Goal: Information Seeking & Learning: Check status

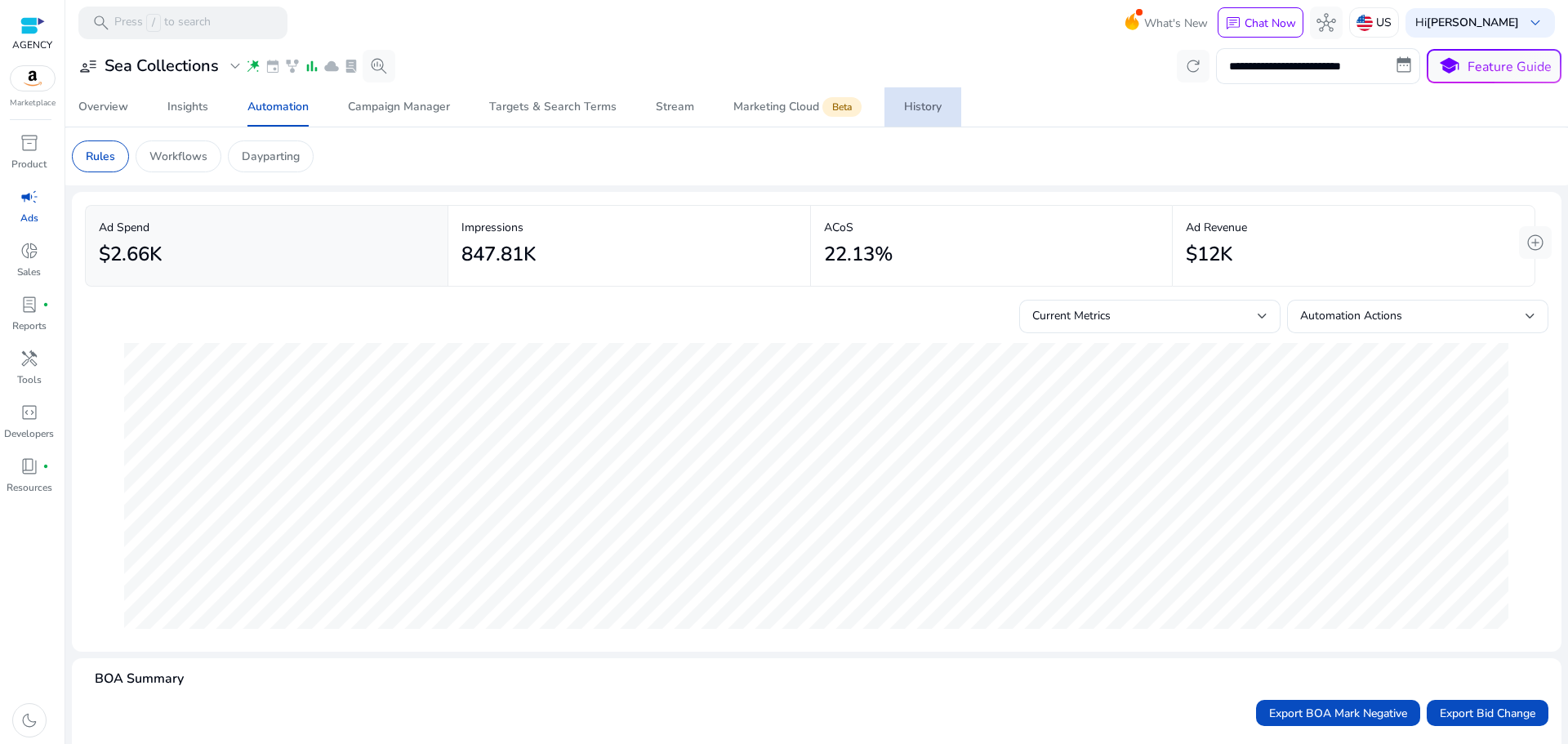
click at [946, 116] on link "History" at bounding box center [923, 107] width 77 height 39
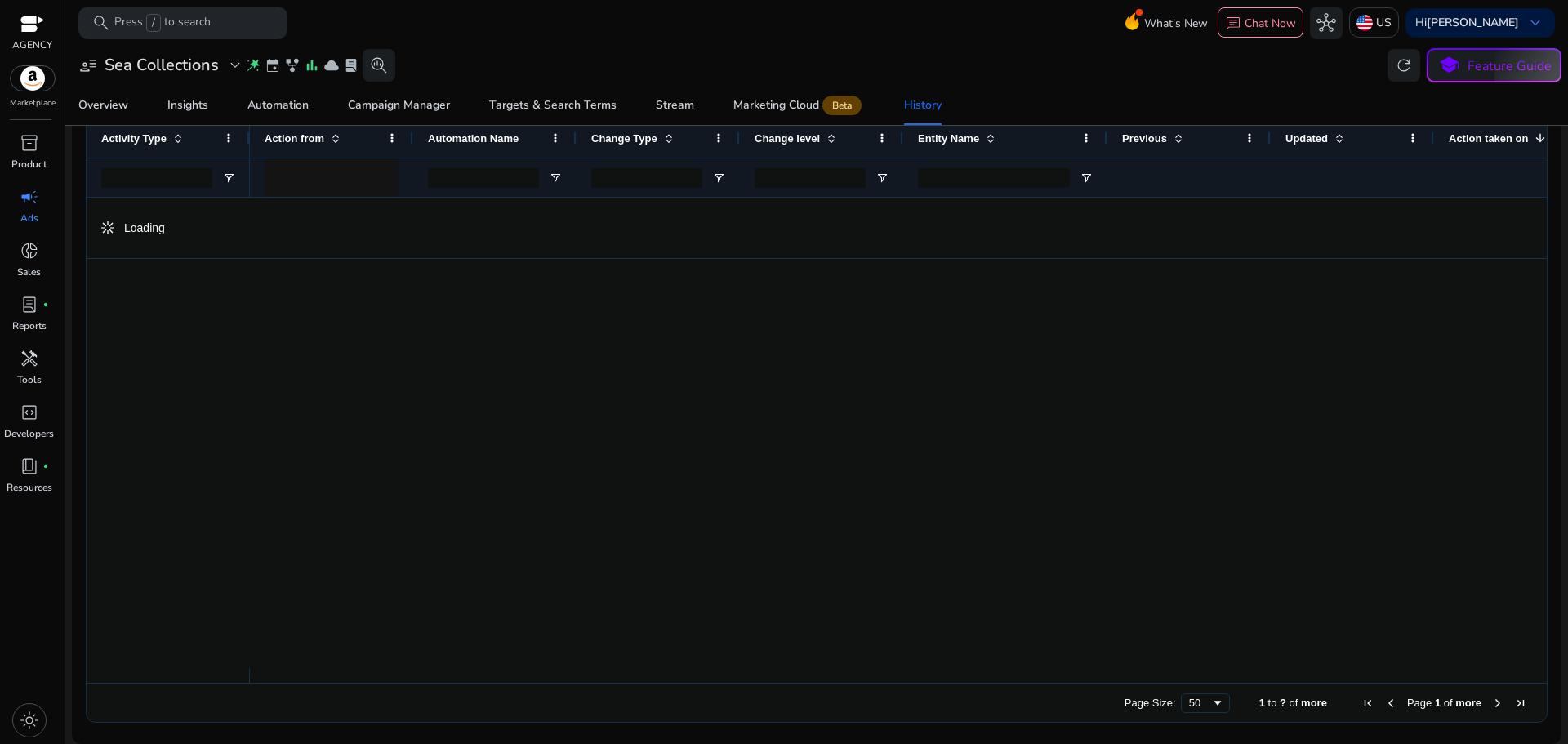
scroll to position [135, 0]
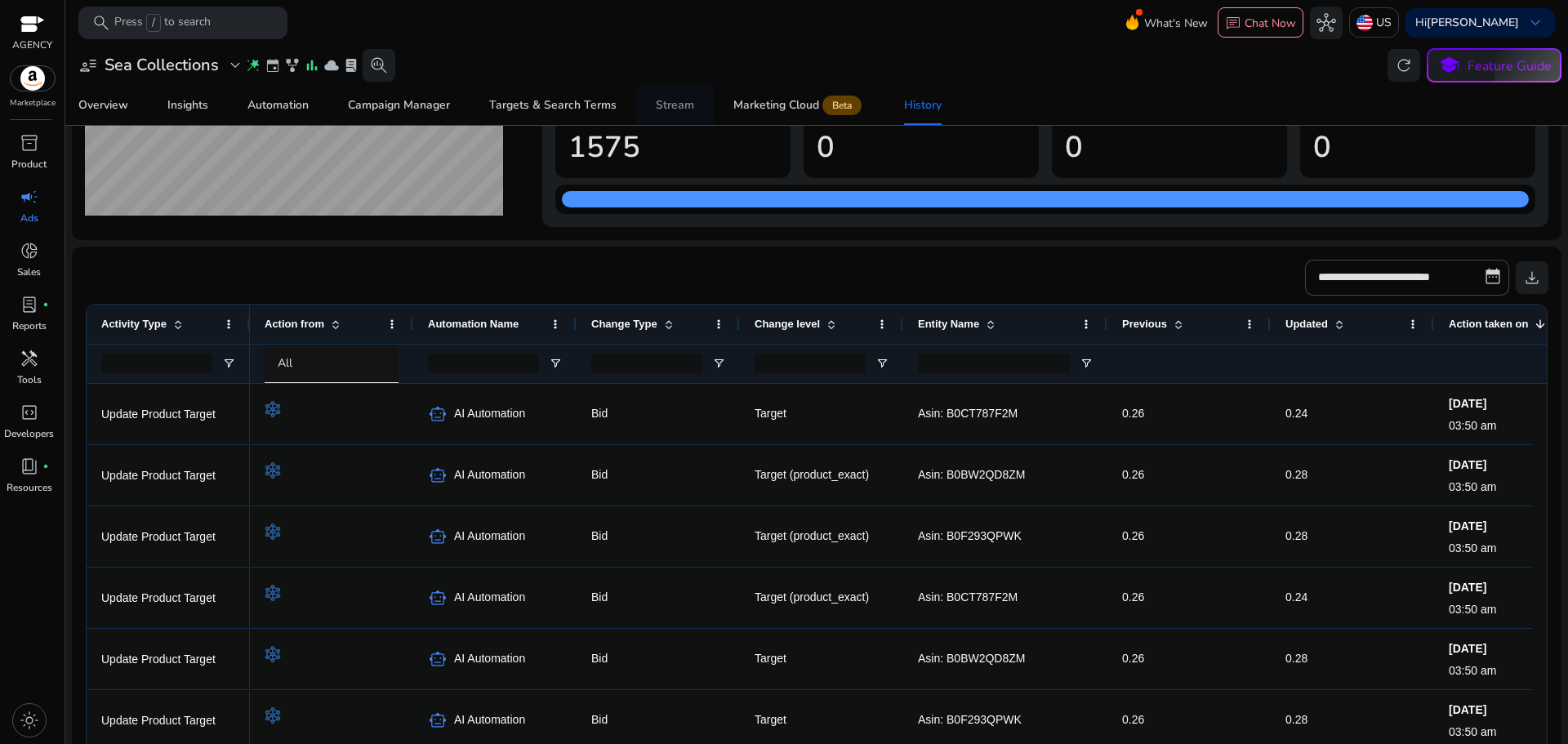
click at [677, 109] on div "Stream" at bounding box center [675, 105] width 39 height 12
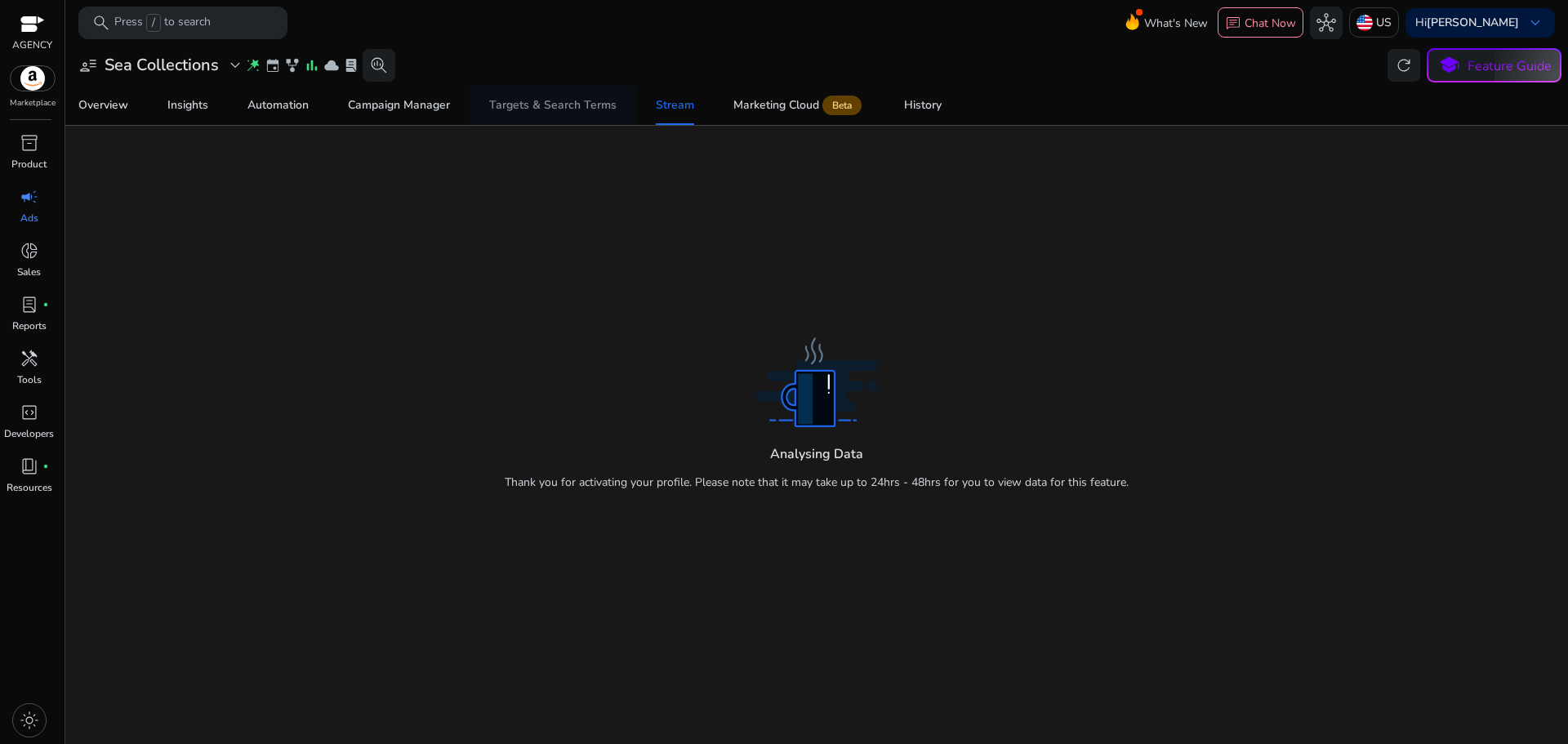
drag, startPoint x: 592, startPoint y: 107, endPoint x: 614, endPoint y: 122, distance: 26.6
click at [595, 107] on div "Targets & Search Terms" at bounding box center [553, 105] width 127 height 12
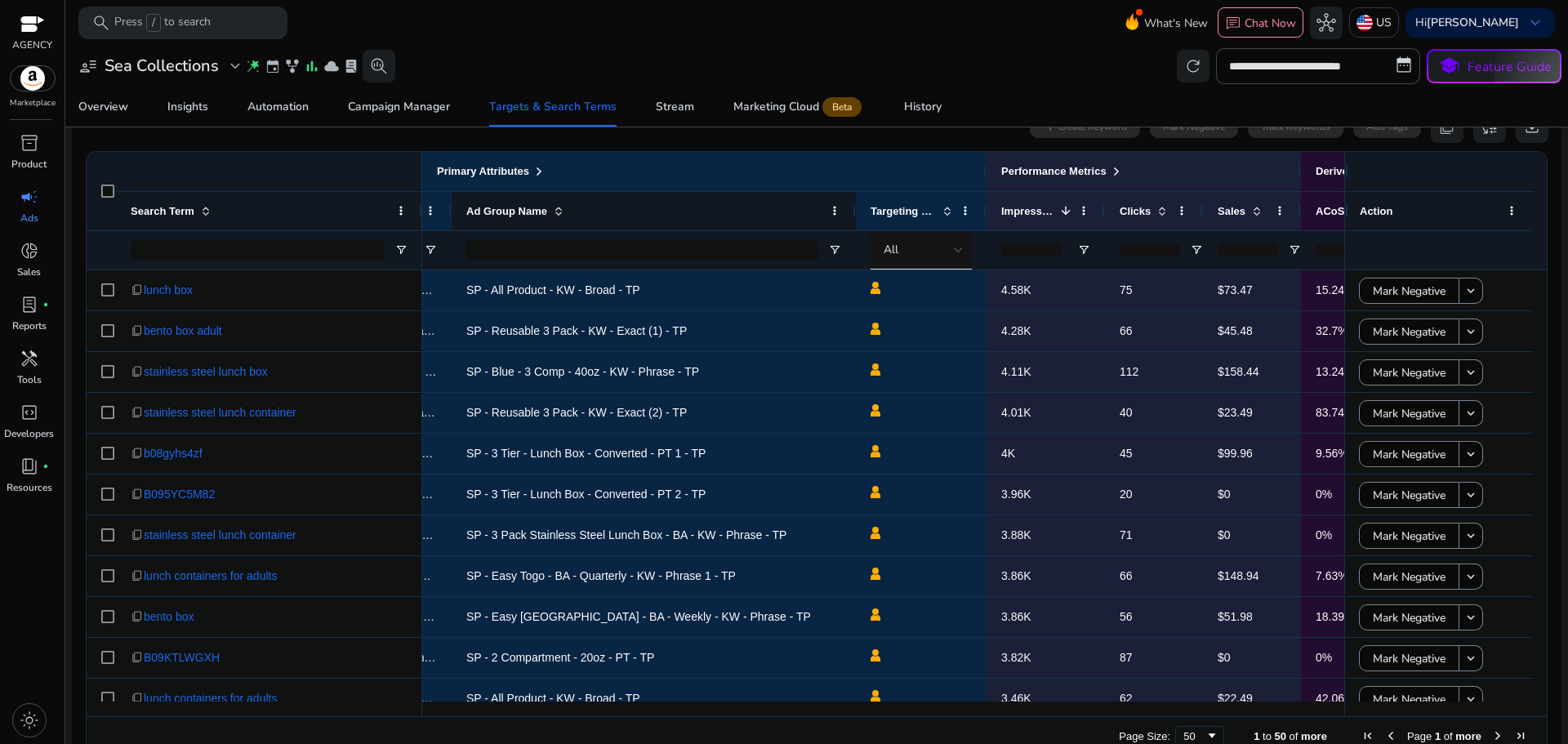
drag, startPoint x: 593, startPoint y: 207, endPoint x: 857, endPoint y: 229, distance: 264.9
click at [856, 229] on div at bounding box center [854, 211] width 6 height 39
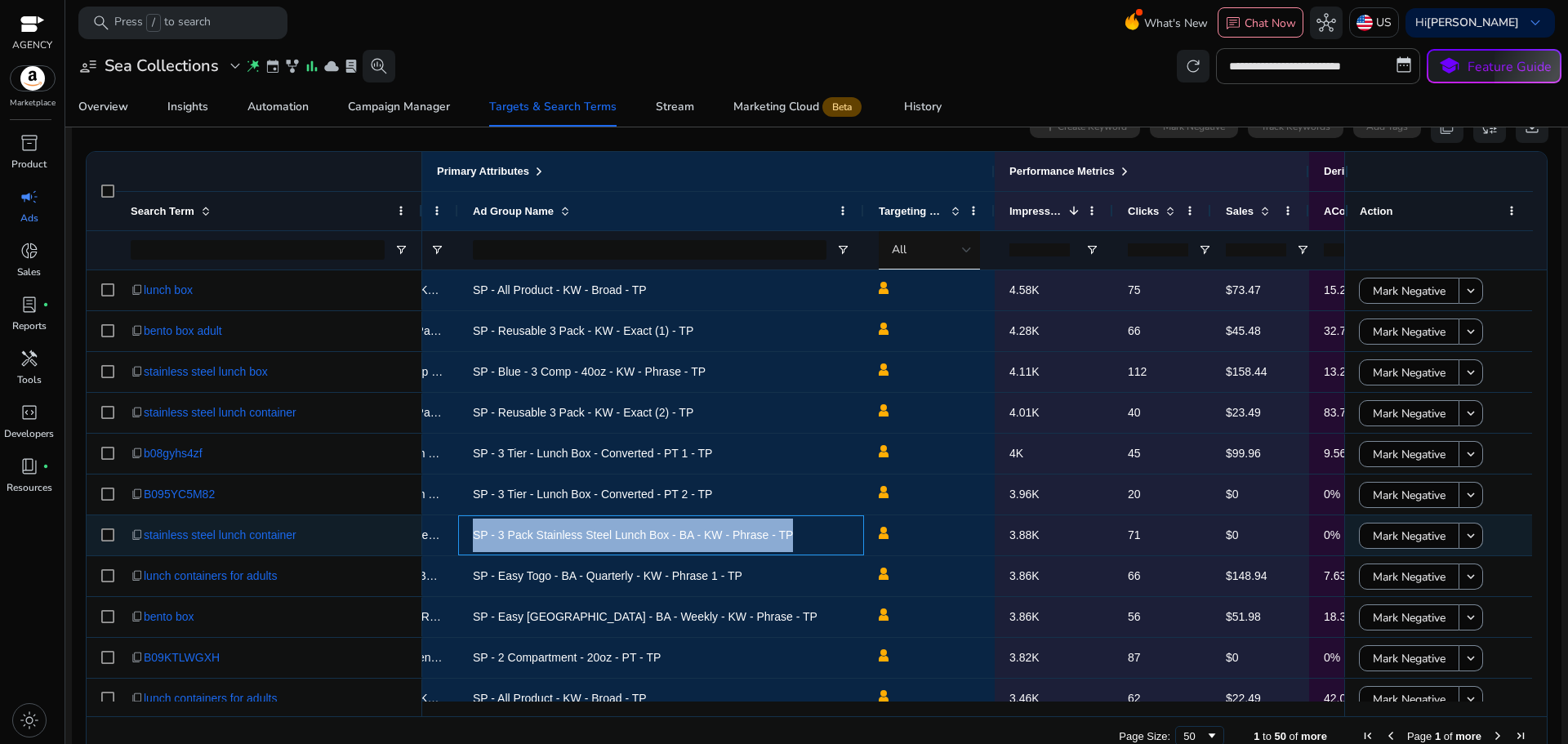
drag, startPoint x: 814, startPoint y: 536, endPoint x: 468, endPoint y: 535, distance: 346.0
click at [468, 535] on div "SP - 3 Pack Stainless Steel Lunch Box - BA - KW - Phrase - TP" at bounding box center [661, 535] width 405 height 40
copy span "SP - 3 Pack Stainless Steel Lunch Box - BA - KW - Phrase - TP"
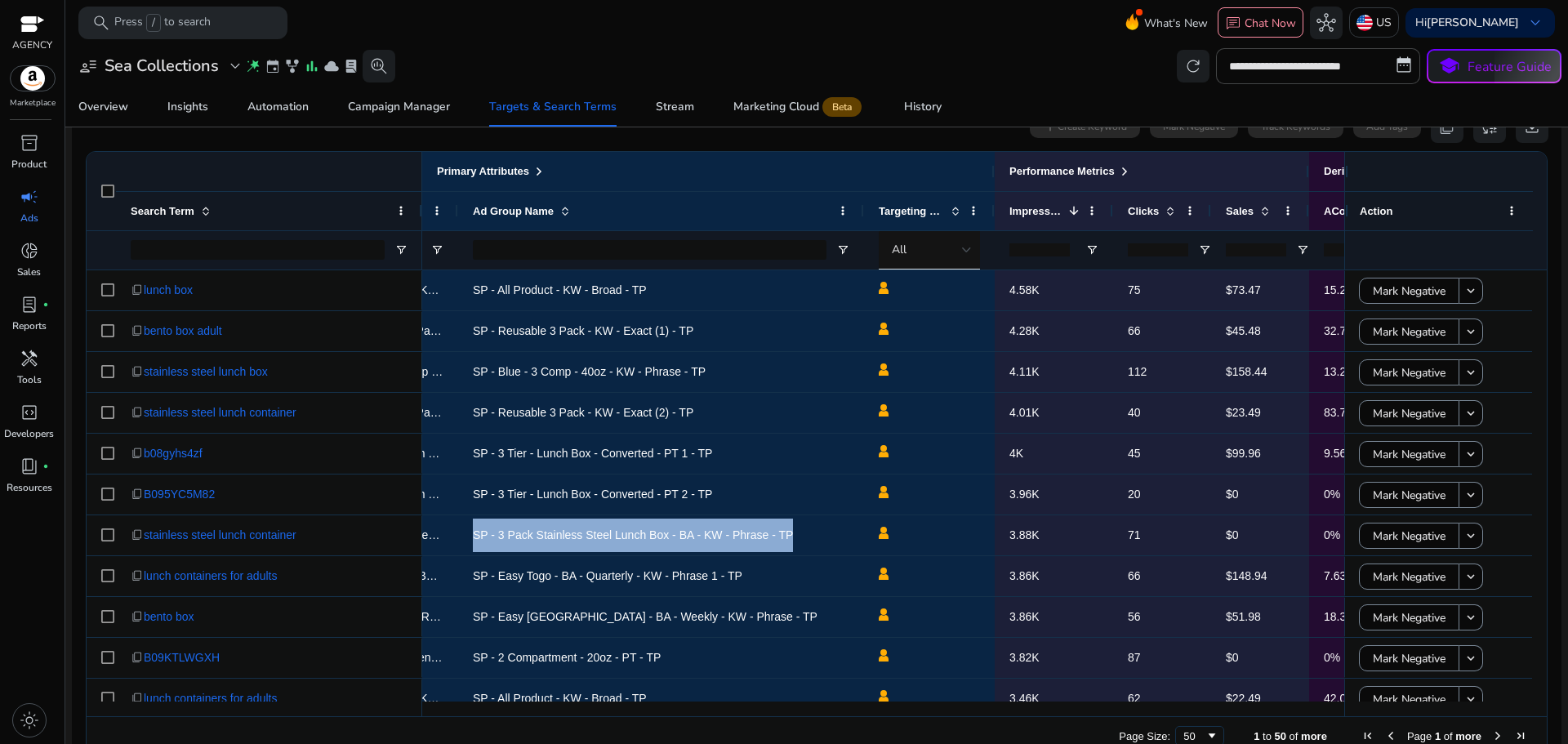
drag, startPoint x: 1094, startPoint y: 720, endPoint x: 1037, endPoint y: 721, distance: 57.0
click at [1032, 722] on div "Page Size: 50 1 to 50 of more Page 1 of more" at bounding box center [816, 736] width 1460 height 39
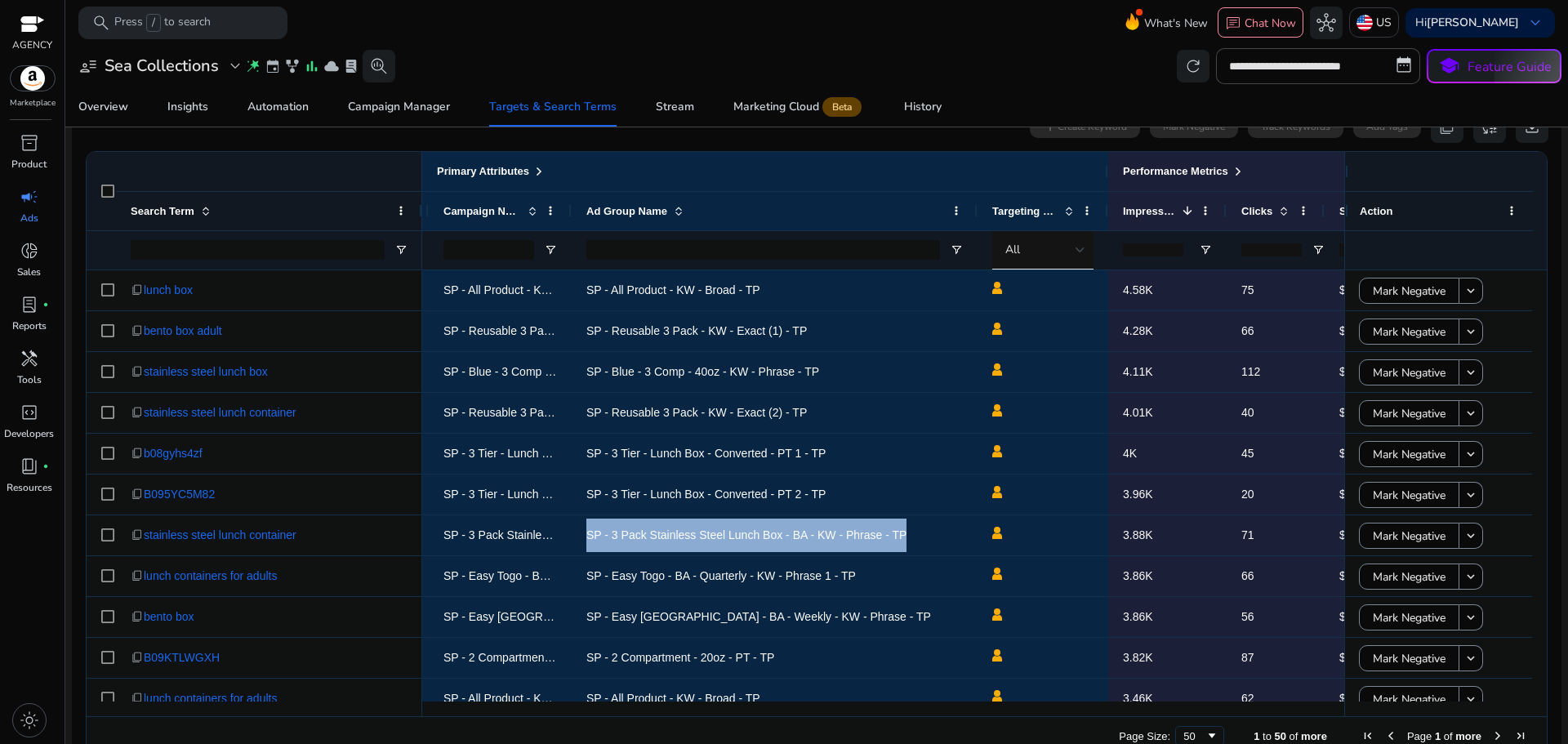
drag, startPoint x: 1050, startPoint y: 717, endPoint x: 804, endPoint y: 721, distance: 246.0
click at [802, 721] on div "Page Size: 50 1 to 50 of more Page 1 of more" at bounding box center [816, 736] width 1460 height 39
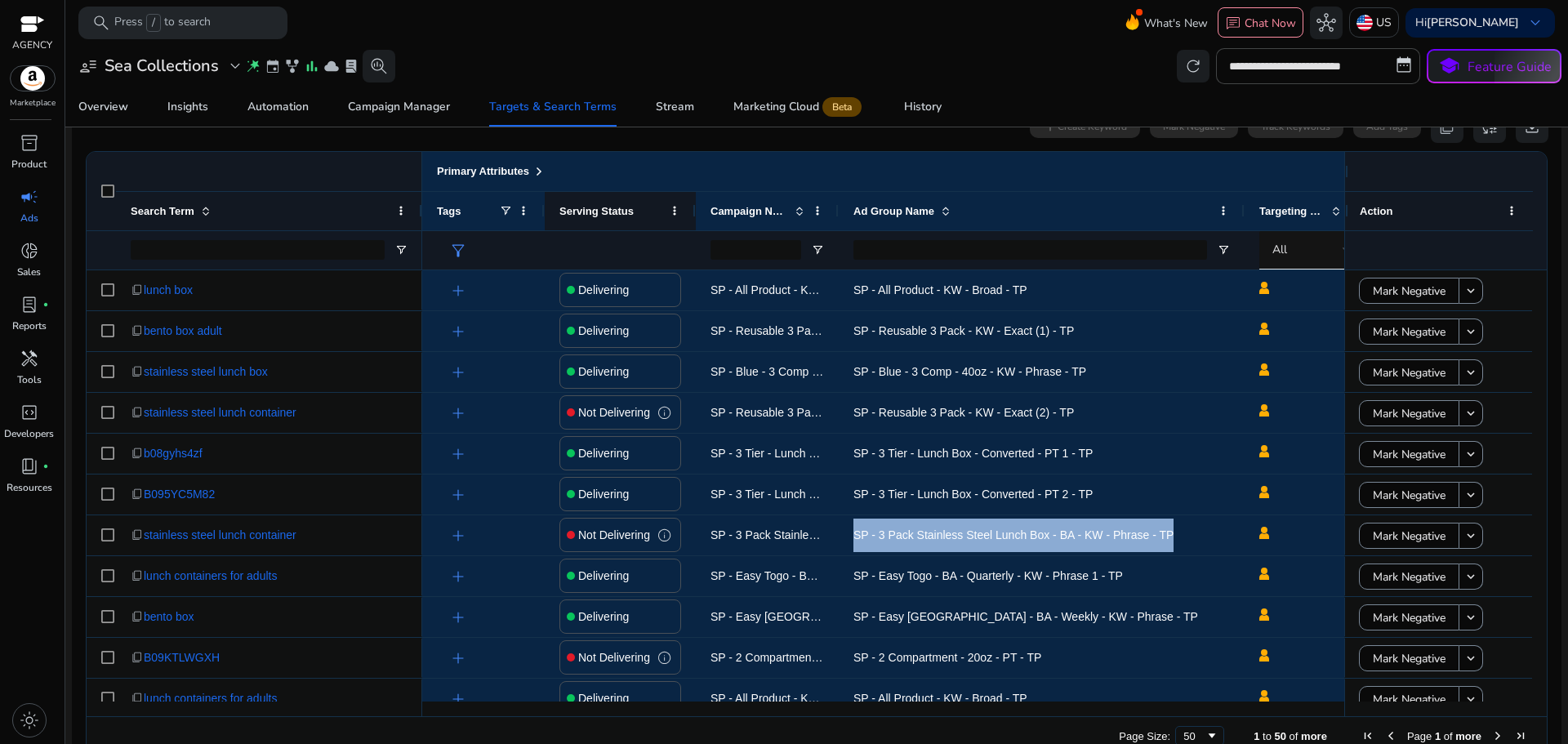
click at [623, 213] on span "Serving Status" at bounding box center [597, 211] width 74 height 13
click at [675, 208] on span at bounding box center [675, 211] width 13 height 13
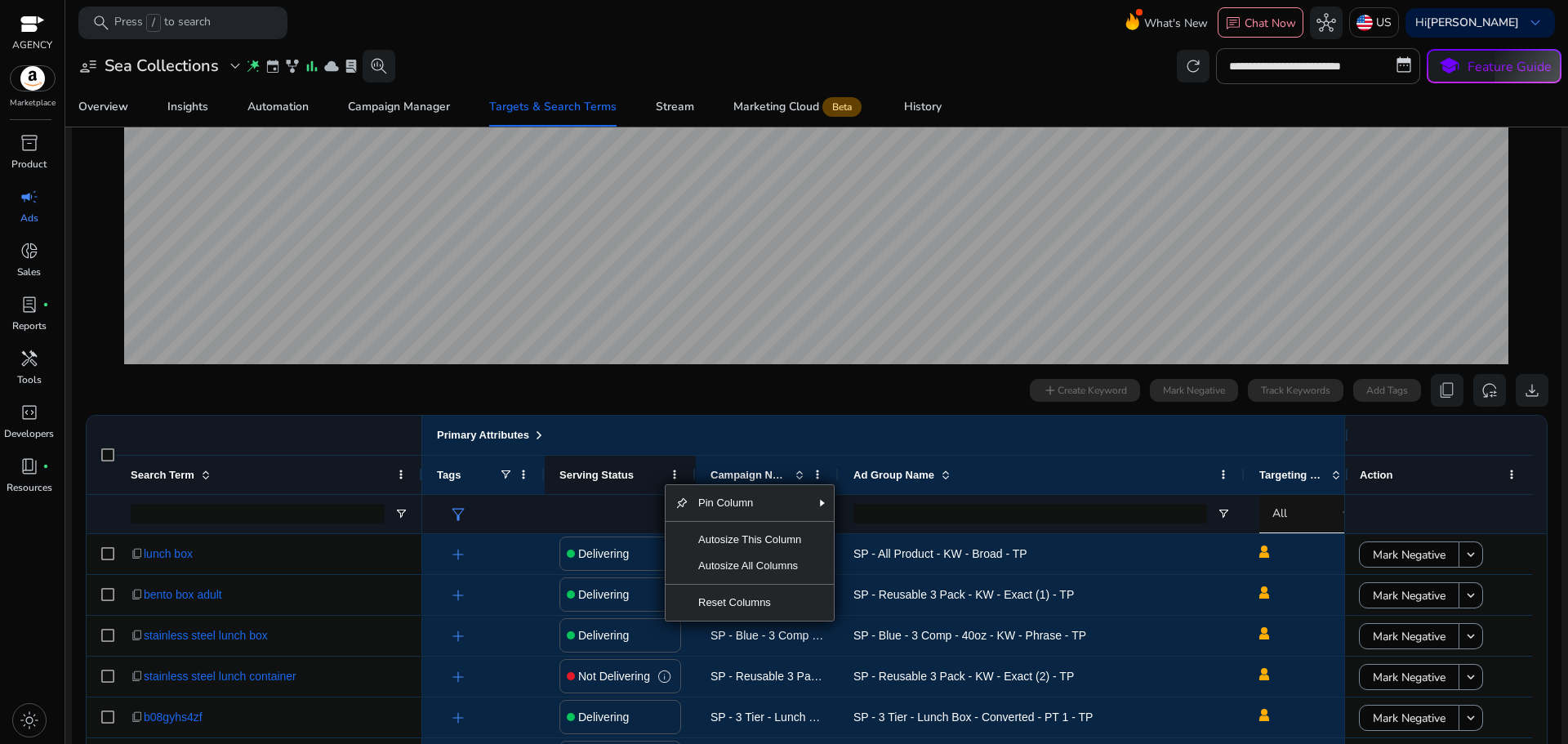
click at [587, 480] on span "Serving Status" at bounding box center [597, 476] width 74 height 13
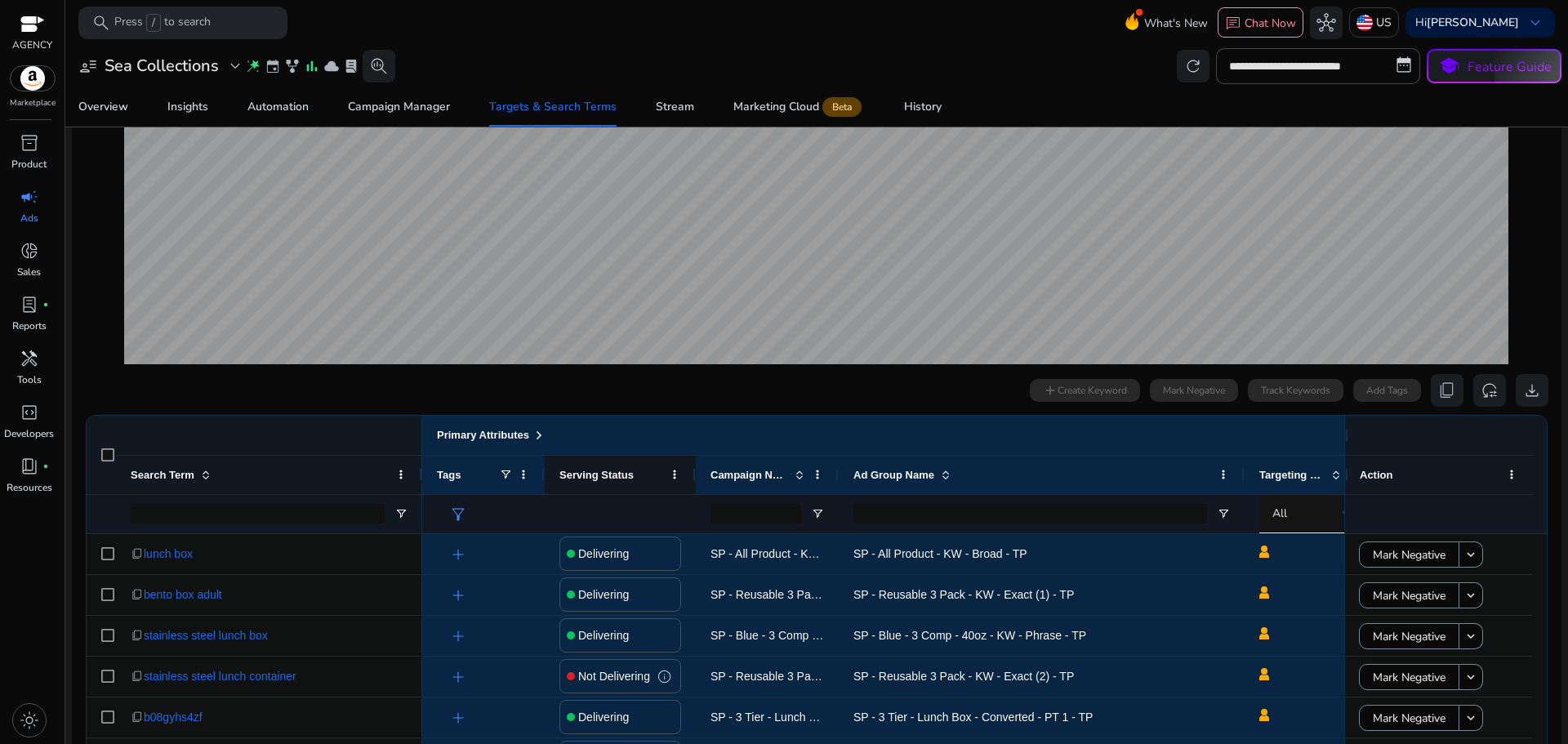
click at [614, 481] on span "Serving Status" at bounding box center [597, 476] width 74 height 13
click at [667, 473] on div "Serving Status" at bounding box center [621, 475] width 122 height 39
click at [675, 473] on span at bounding box center [675, 475] width 13 height 13
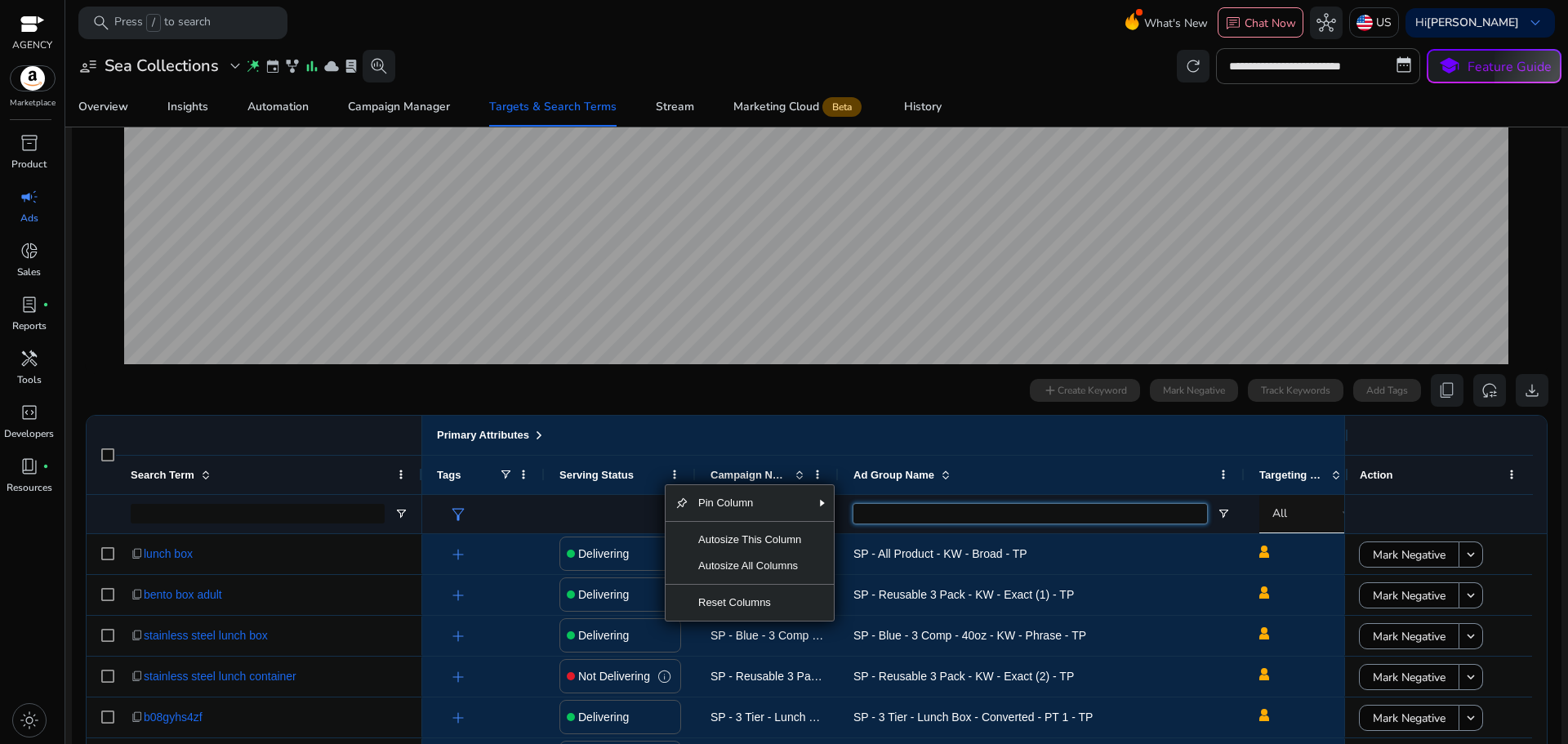
click at [1059, 505] on input "Ad Group Name Filter Input" at bounding box center [1030, 514] width 353 height 20
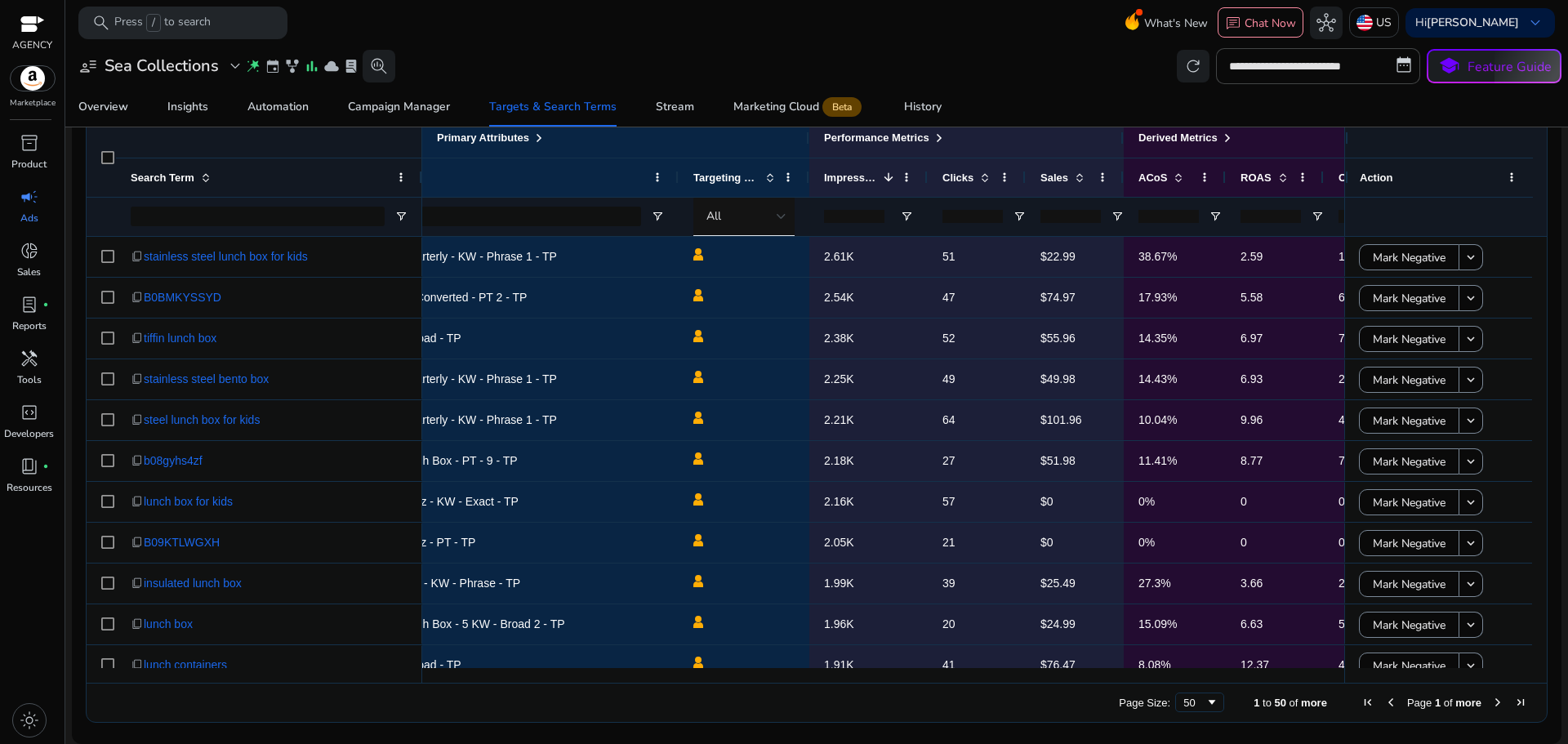
drag, startPoint x: 1021, startPoint y: 676, endPoint x: 976, endPoint y: 678, distance: 45.0
click at [976, 678] on div at bounding box center [884, 676] width 922 height 14
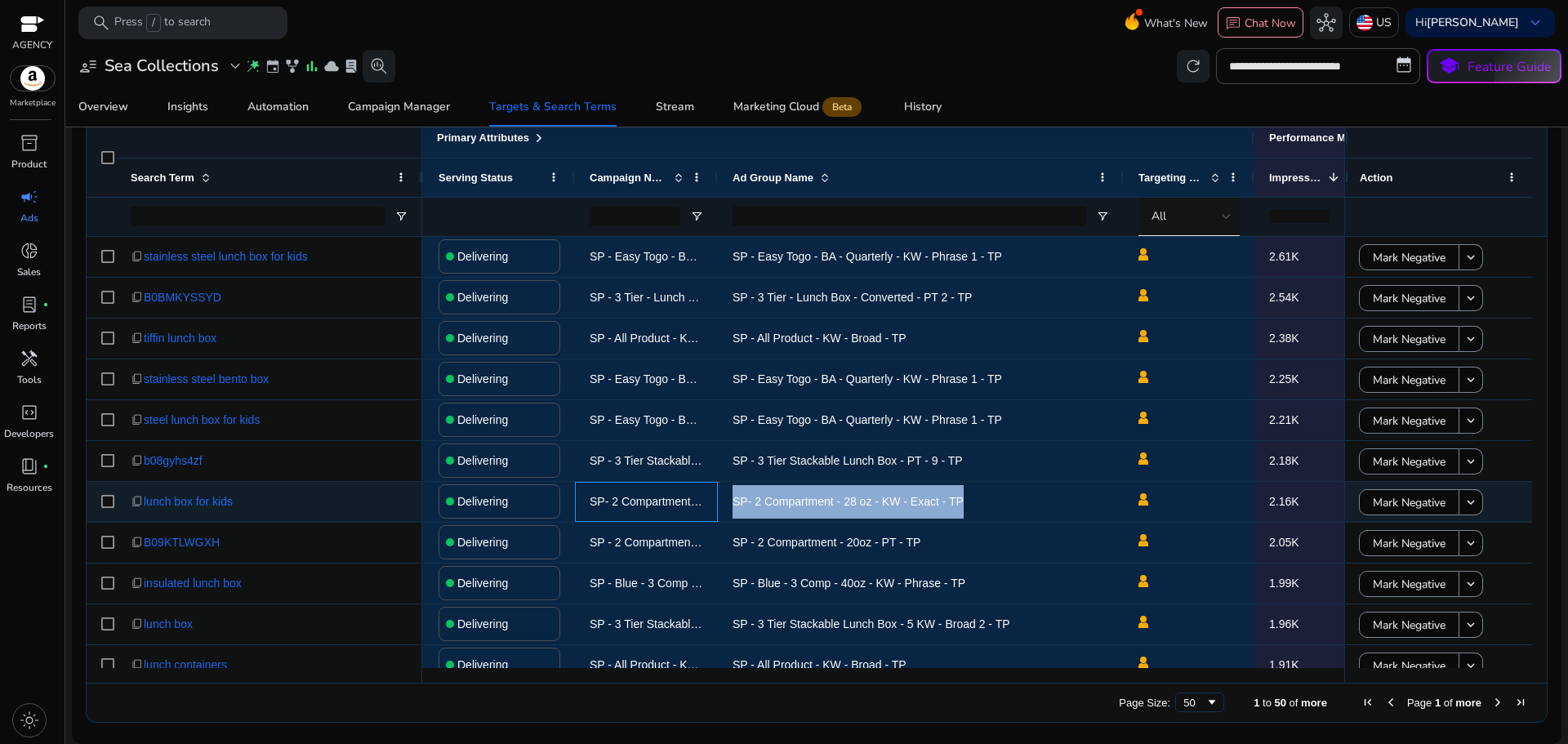
drag, startPoint x: 724, startPoint y: 507, endPoint x: 999, endPoint y: 498, distance: 275.1
click at [999, 498] on div "SP- 2 Compartment - 28 oz - KW - Exact - TP SP- 2 Compartment - 28 oz - KW - Ex…" at bounding box center [1084, 503] width 1565 height 41
click at [1002, 498] on span "SP- 2 Compartment - 28 oz - KW - Exact - TP" at bounding box center [921, 502] width 377 height 33
drag, startPoint x: 1013, startPoint y: 499, endPoint x: 721, endPoint y: 510, distance: 292.2
click at [721, 510] on div "SP- 2 Compartment - 28 oz - KW - Exact - TP" at bounding box center [920, 502] width 405 height 40
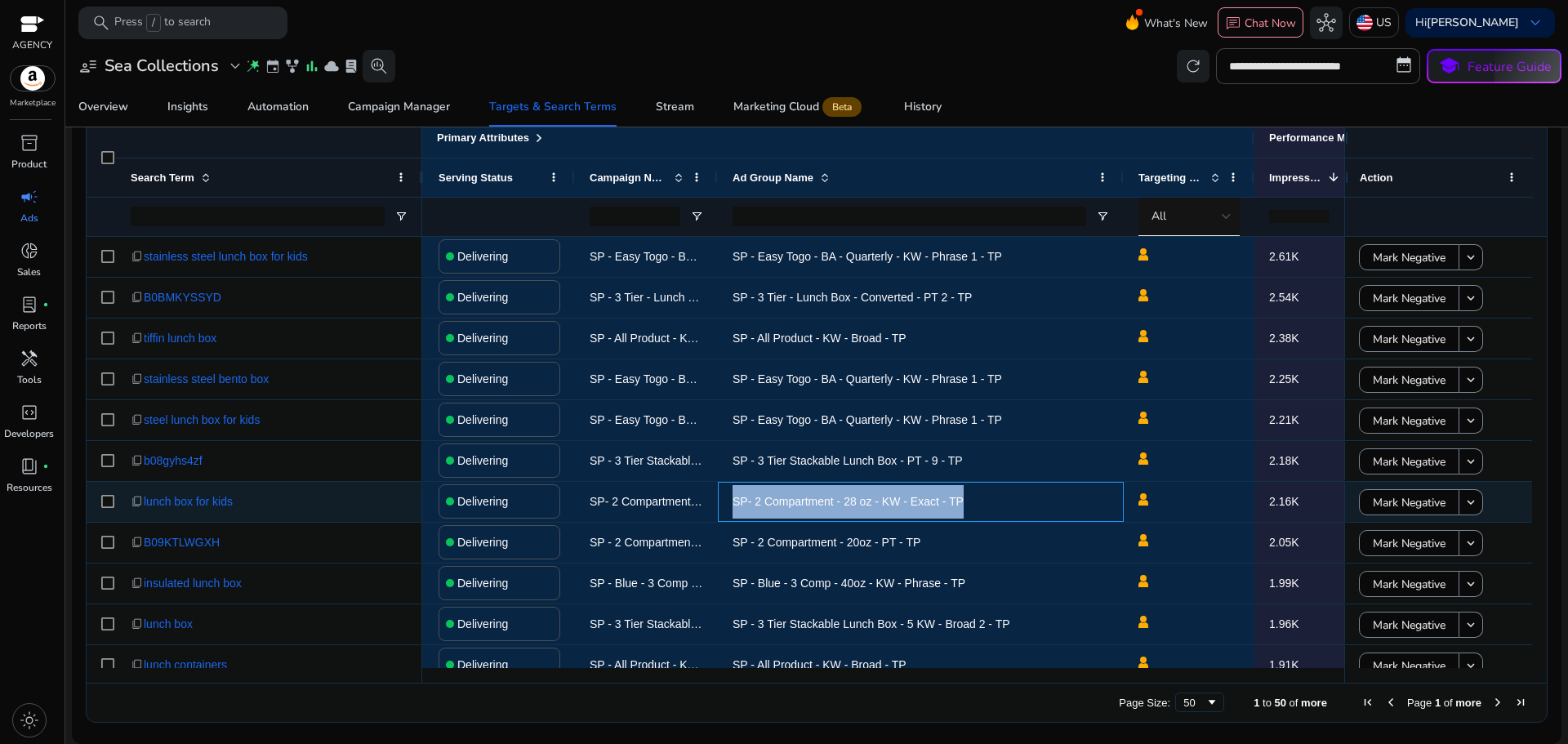
copy span "SP- 2 Compartment - 28 oz - KW - Exact - TP"
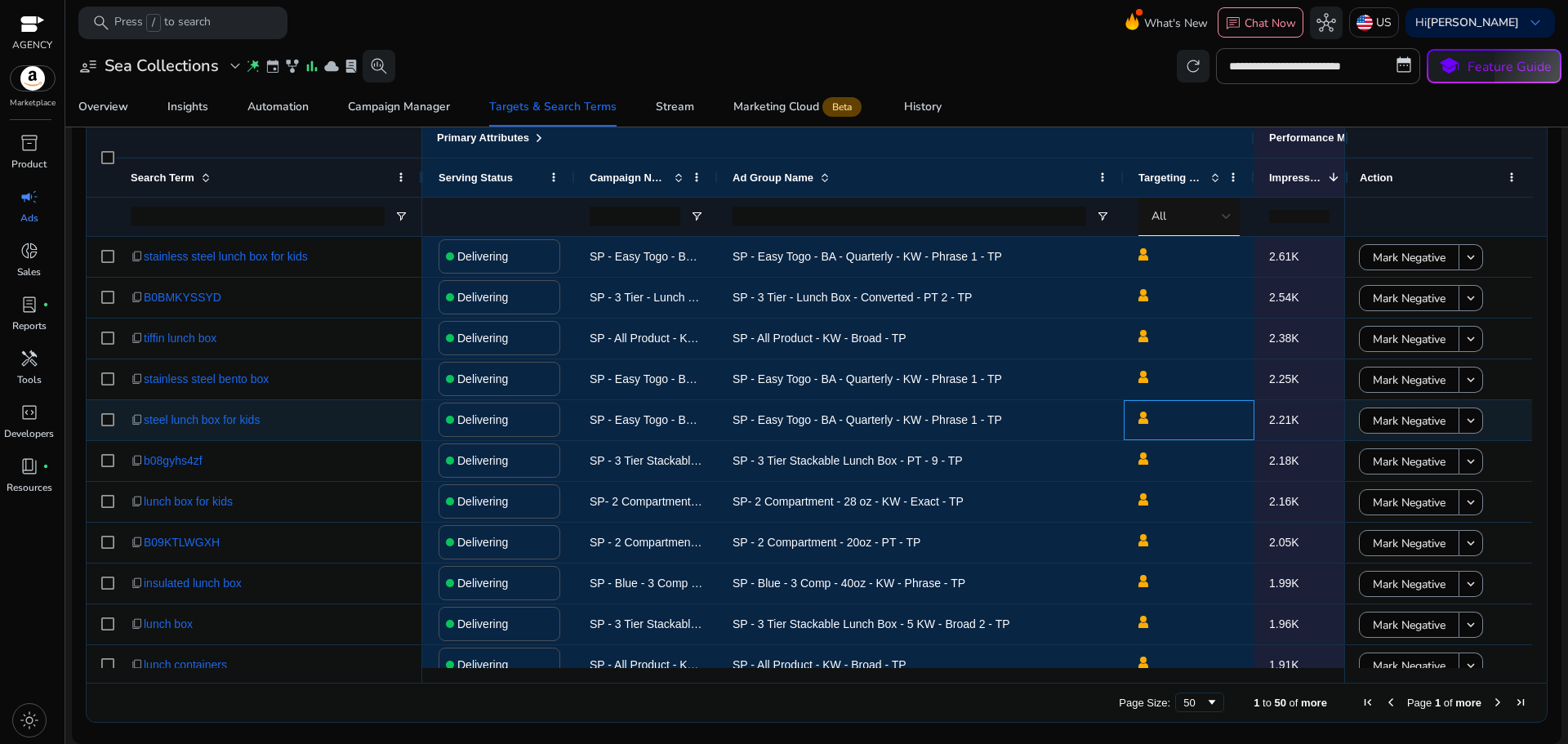
click at [1215, 427] on span at bounding box center [1189, 420] width 101 height 33
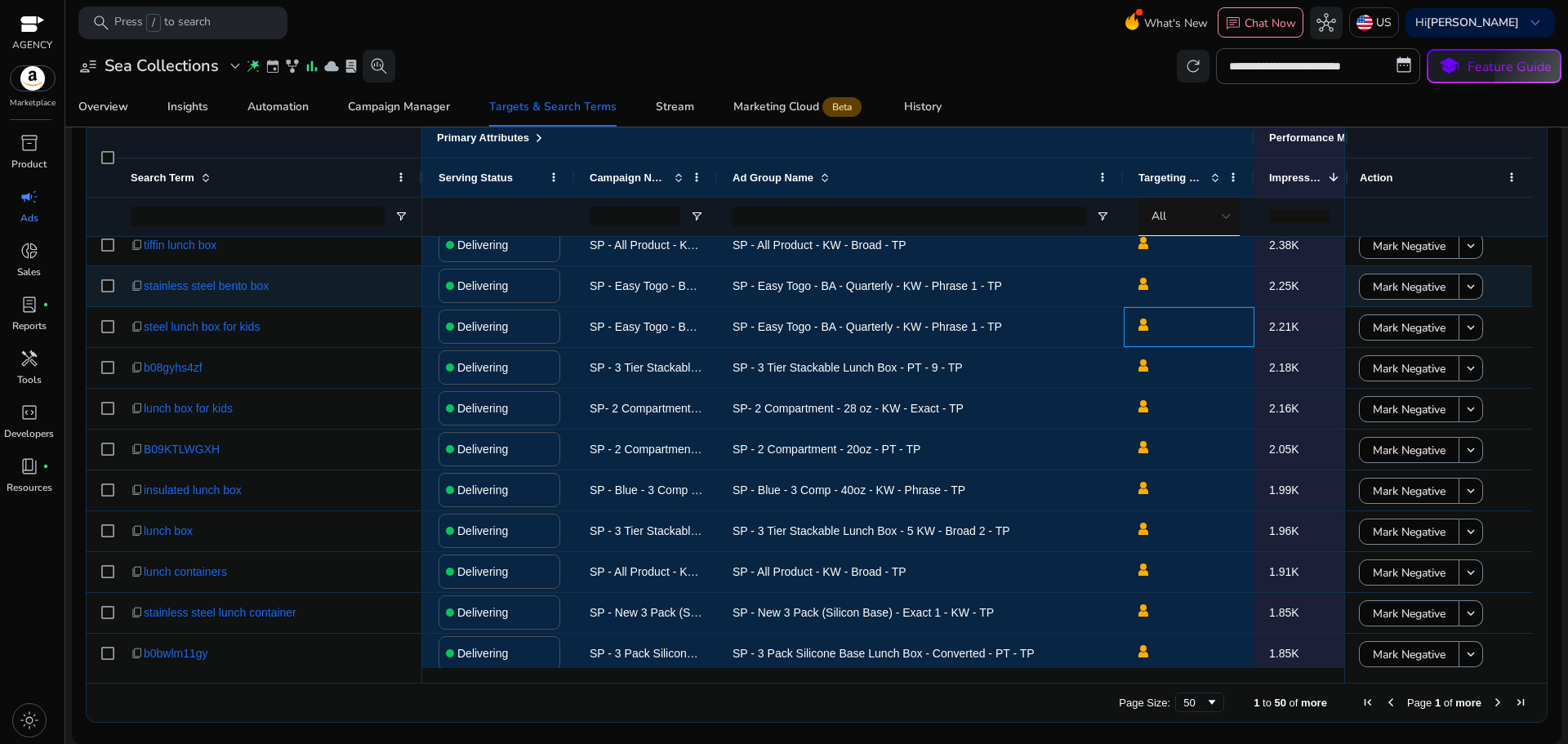
scroll to position [1203, 0]
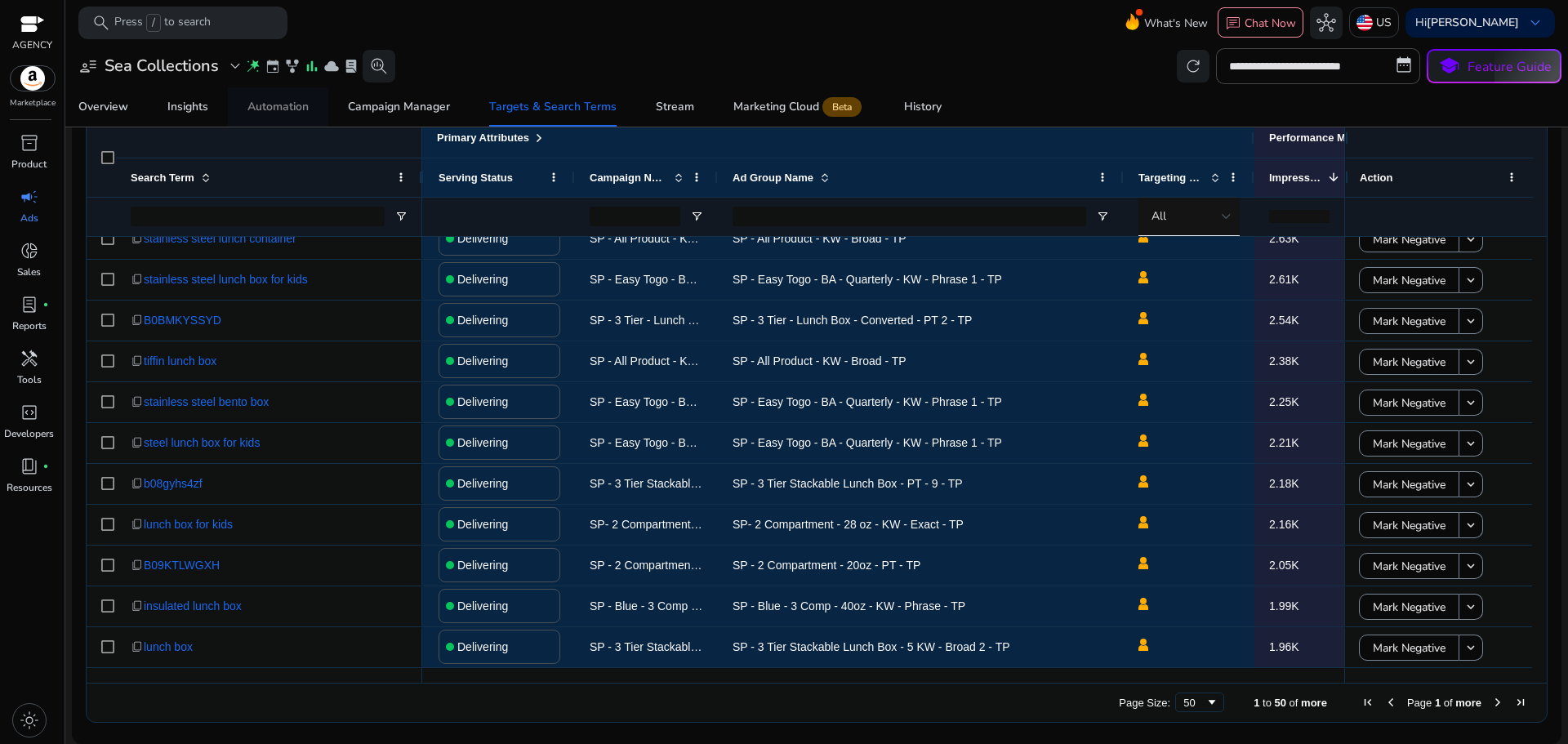
click at [323, 97] on link "Automation" at bounding box center [278, 107] width 100 height 39
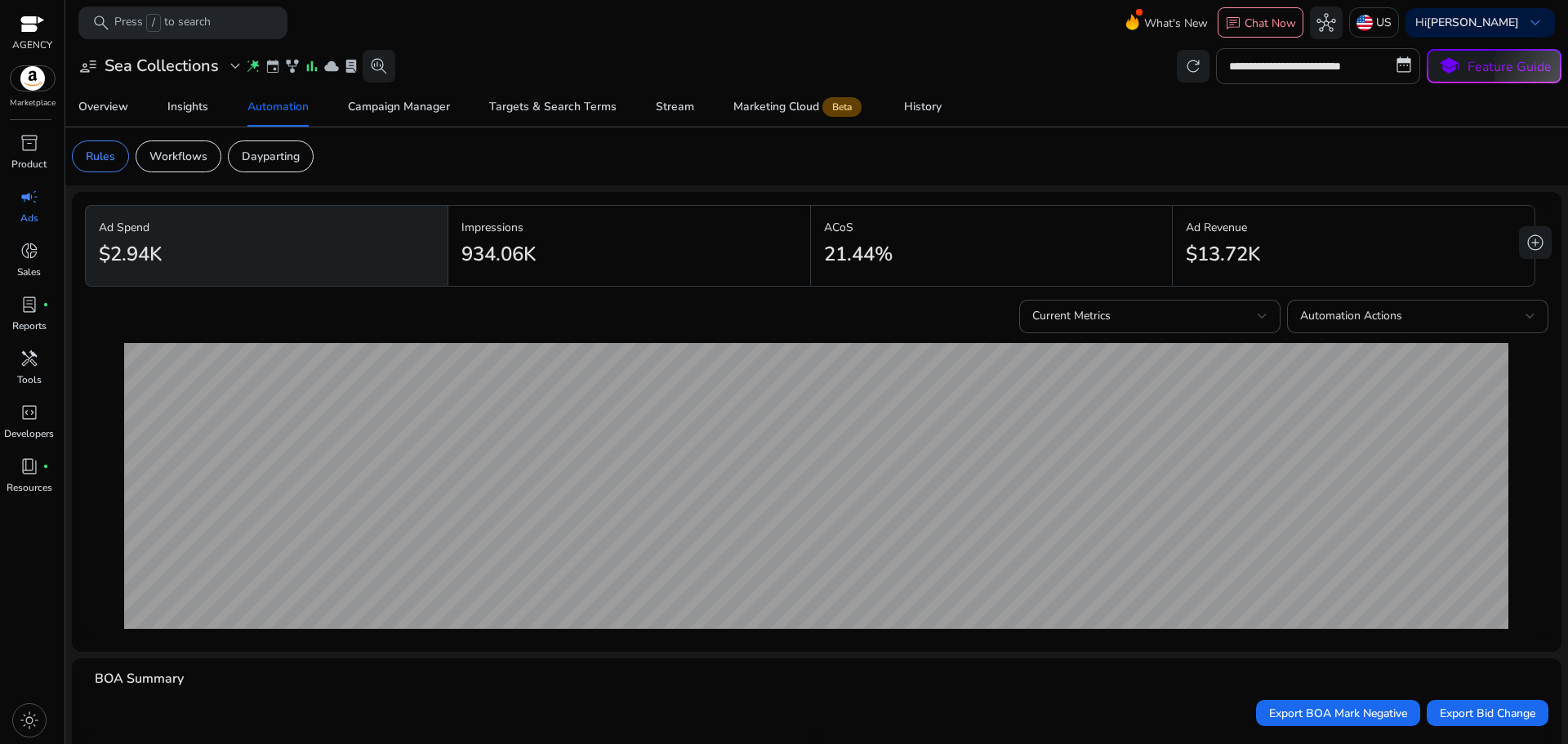
click at [1335, 56] on input "**********" at bounding box center [1318, 66] width 205 height 36
select select "*"
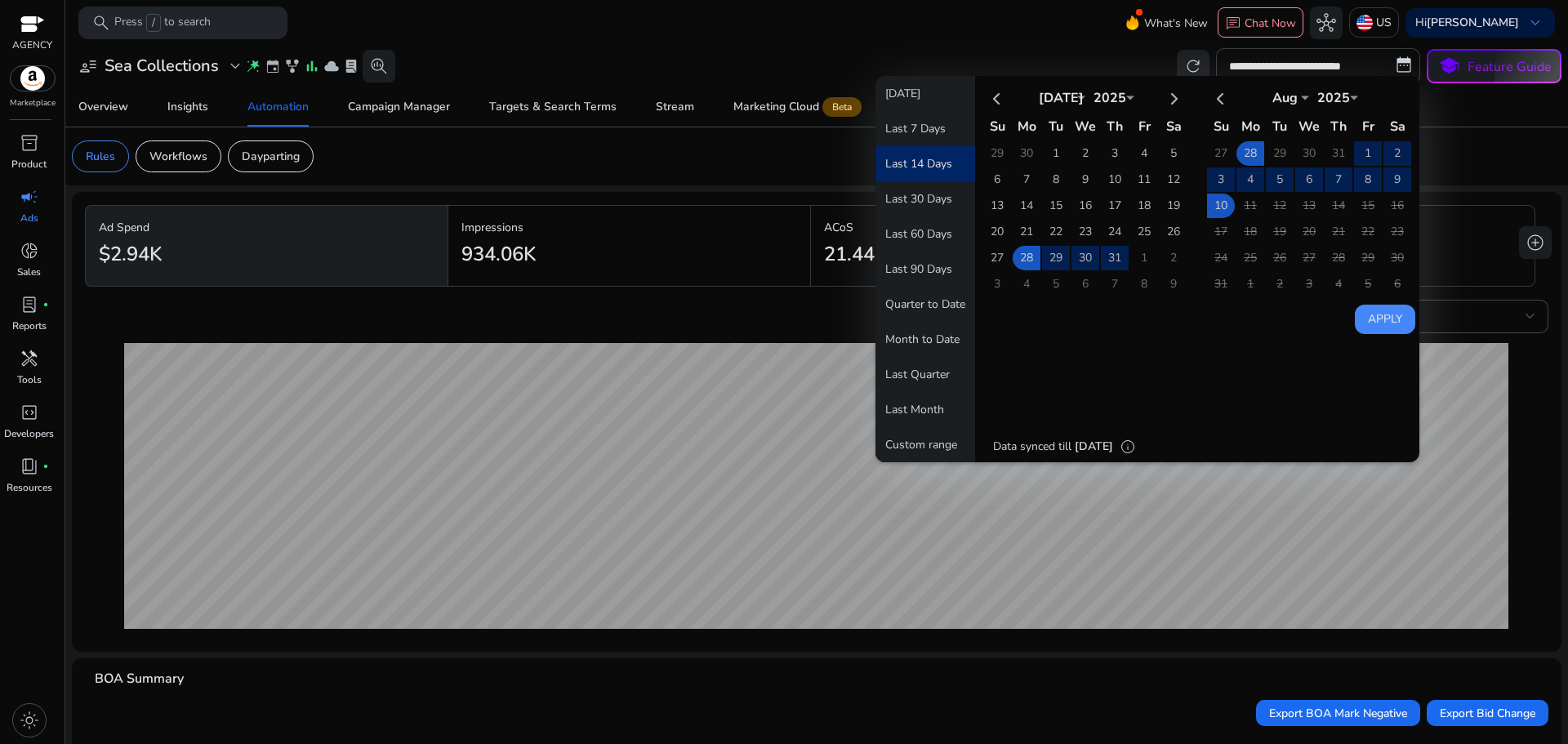
click at [1252, 208] on td "11" at bounding box center [1250, 206] width 28 height 24
click at [918, 166] on button "Last 14 Days" at bounding box center [925, 163] width 100 height 35
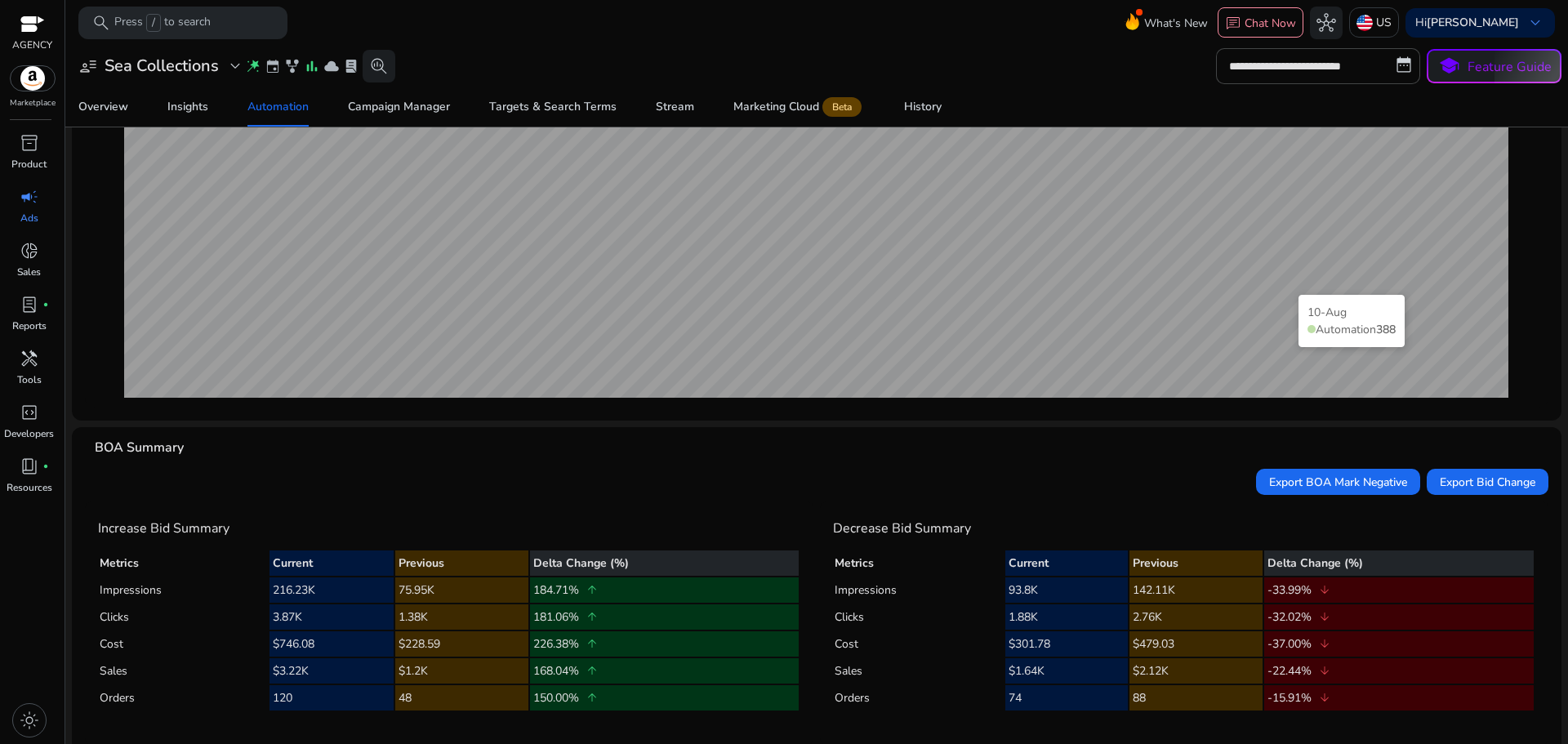
scroll to position [251, 0]
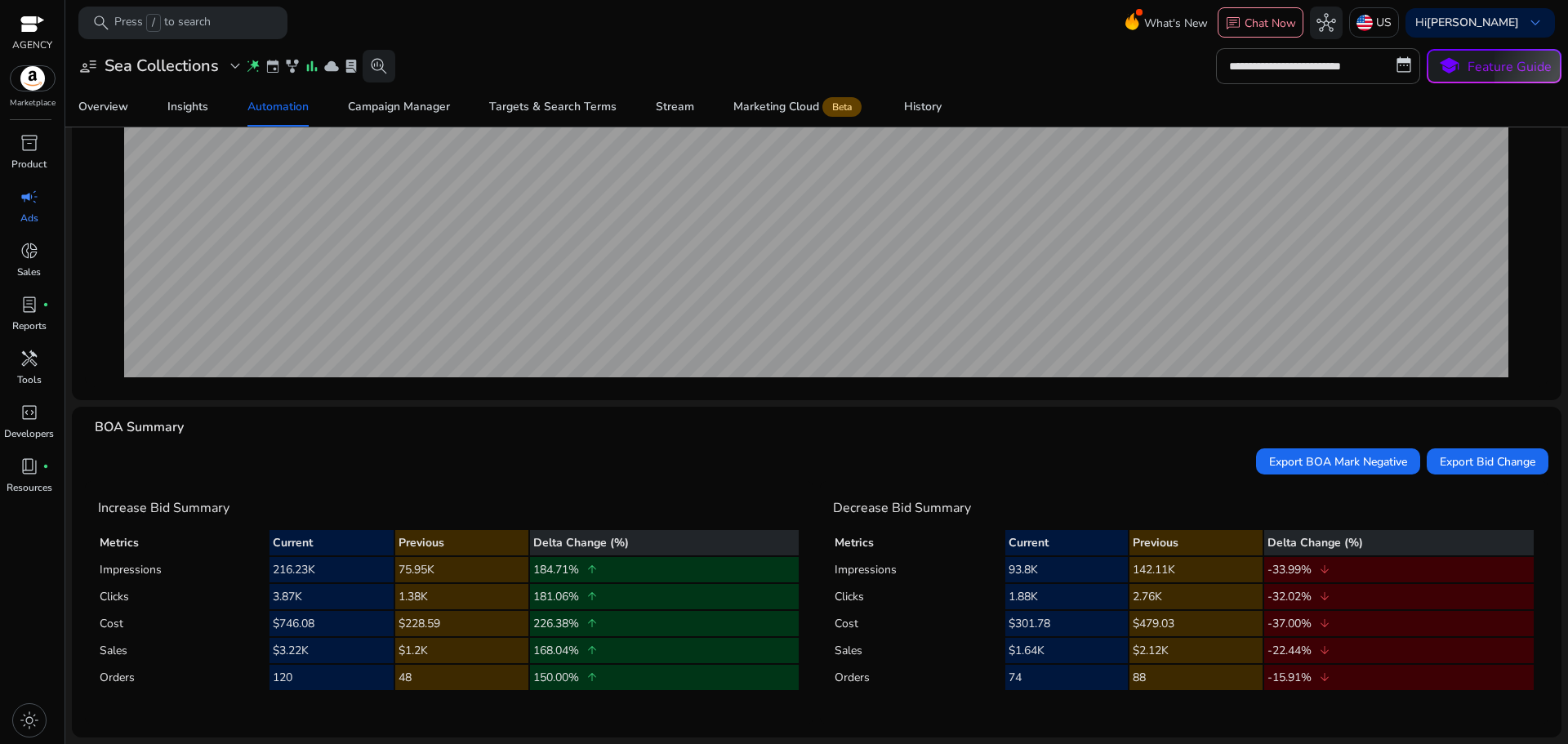
drag, startPoint x: 253, startPoint y: 649, endPoint x: 392, endPoint y: 645, distance: 139.1
click at [392, 645] on tr "Sales $3.22K $1.2K 168.04% arrow_upward" at bounding box center [449, 651] width 699 height 25
drag, startPoint x: 237, startPoint y: 678, endPoint x: 321, endPoint y: 673, distance: 84.1
click at [321, 673] on tr "Orders 120 48 150.00% arrow_upward" at bounding box center [449, 678] width 699 height 25
drag, startPoint x: 519, startPoint y: 679, endPoint x: 669, endPoint y: 670, distance: 150.3
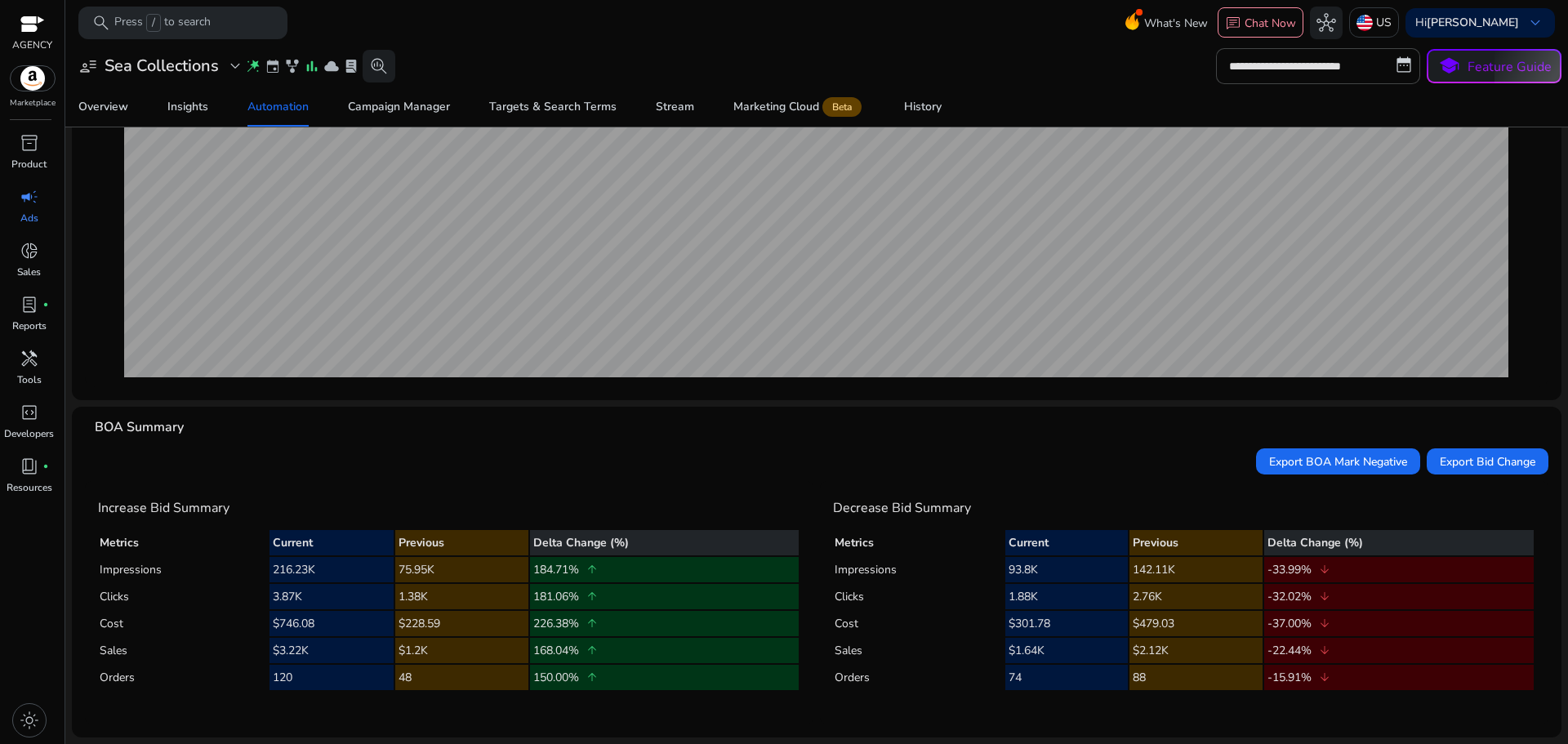
click at [669, 670] on tr "Orders 120 48 150.00% arrow_upward" at bounding box center [449, 678] width 699 height 25
click at [669, 670] on td "150.00% arrow_upward" at bounding box center [664, 678] width 268 height 25
drag, startPoint x: 483, startPoint y: 670, endPoint x: 378, endPoint y: 680, distance: 105.5
click at [378, 680] on tr "Orders 120 48 150.00% arrow_upward" at bounding box center [449, 678] width 699 height 25
drag, startPoint x: 446, startPoint y: 653, endPoint x: 384, endPoint y: 661, distance: 62.5
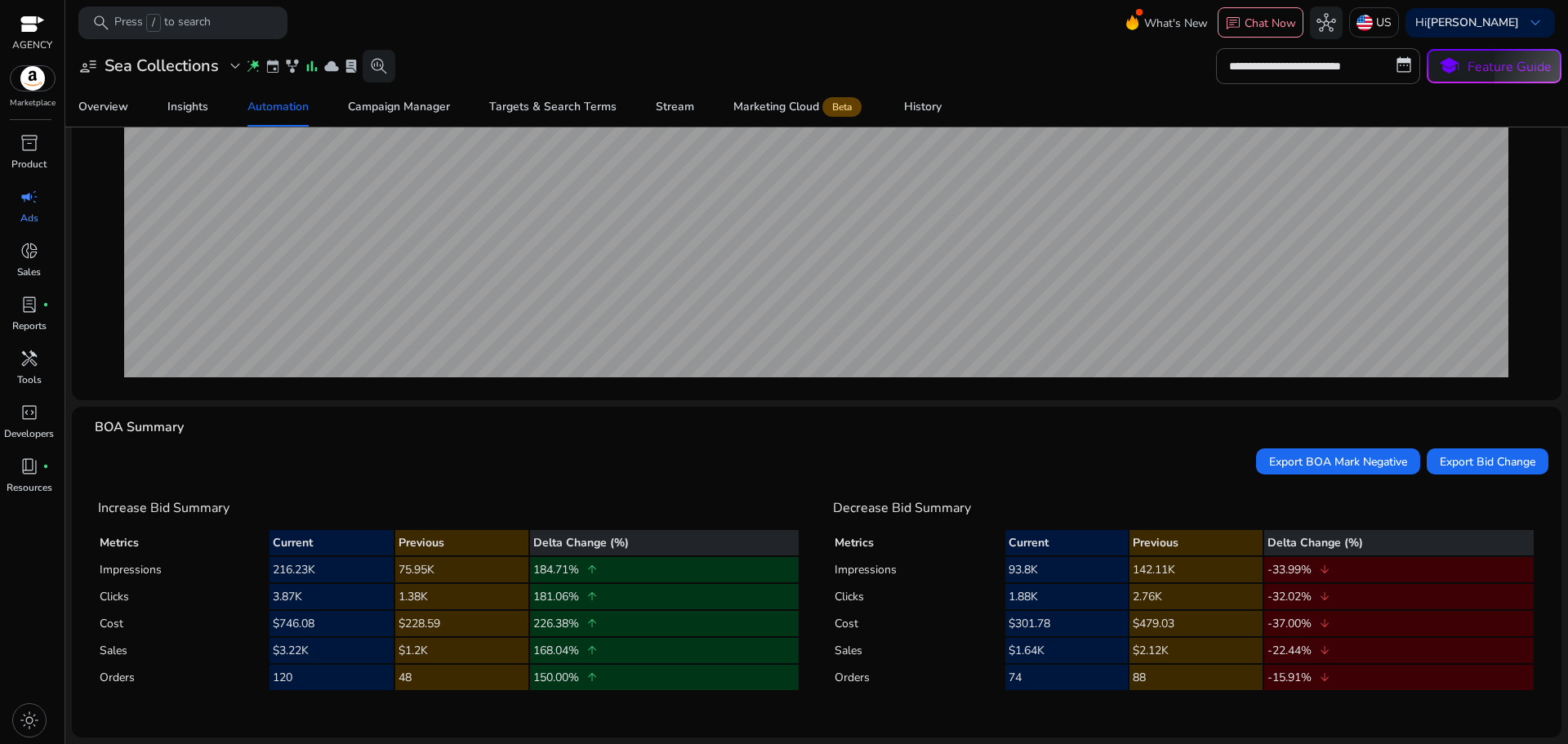
click at [384, 661] on tr "Sales $3.22K $1.2K 168.04% arrow_upward" at bounding box center [449, 651] width 699 height 25
click at [497, 682] on td "48" at bounding box center [462, 678] width 133 height 25
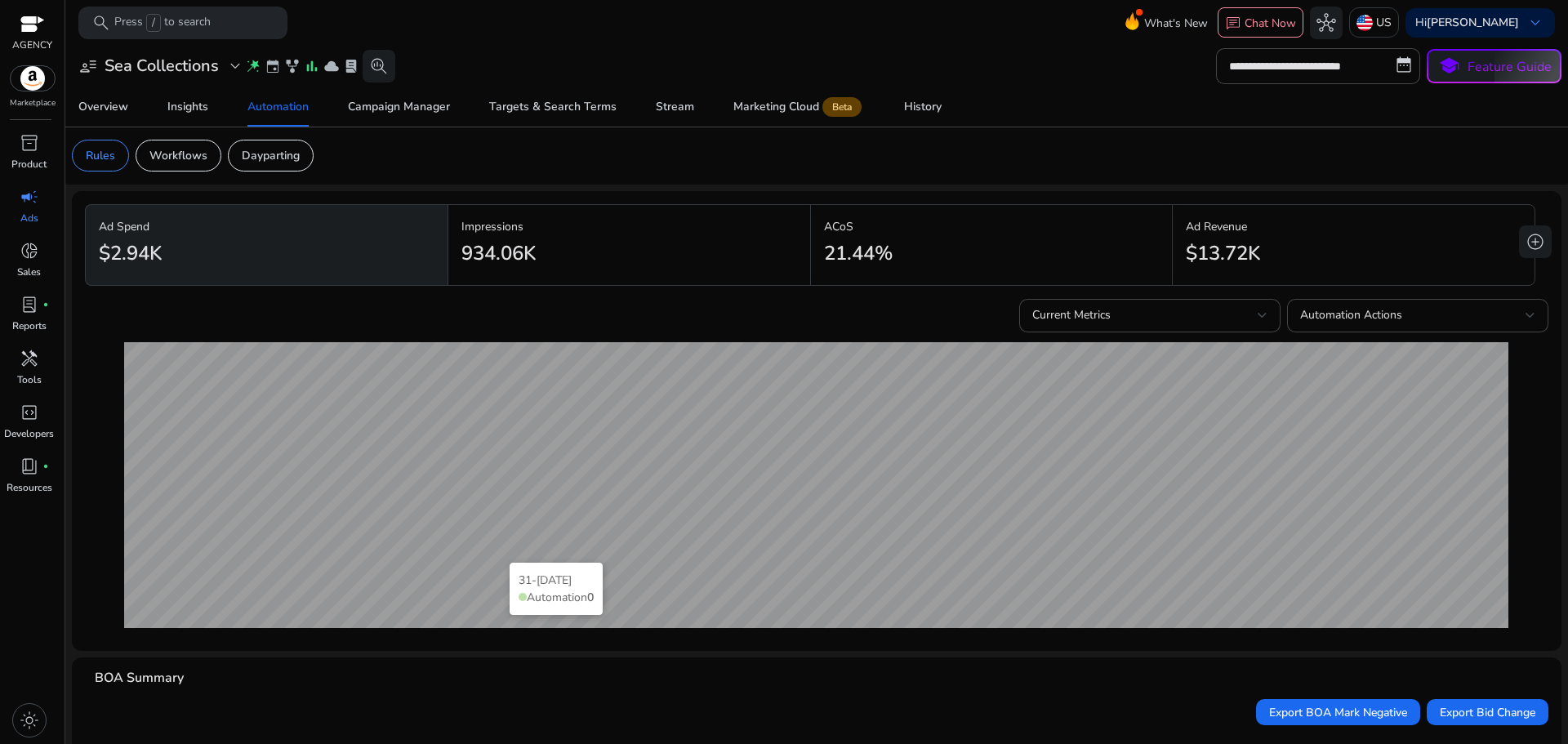
scroll to position [0, 0]
click at [36, 715] on span "light_mode" at bounding box center [30, 721] width 20 height 20
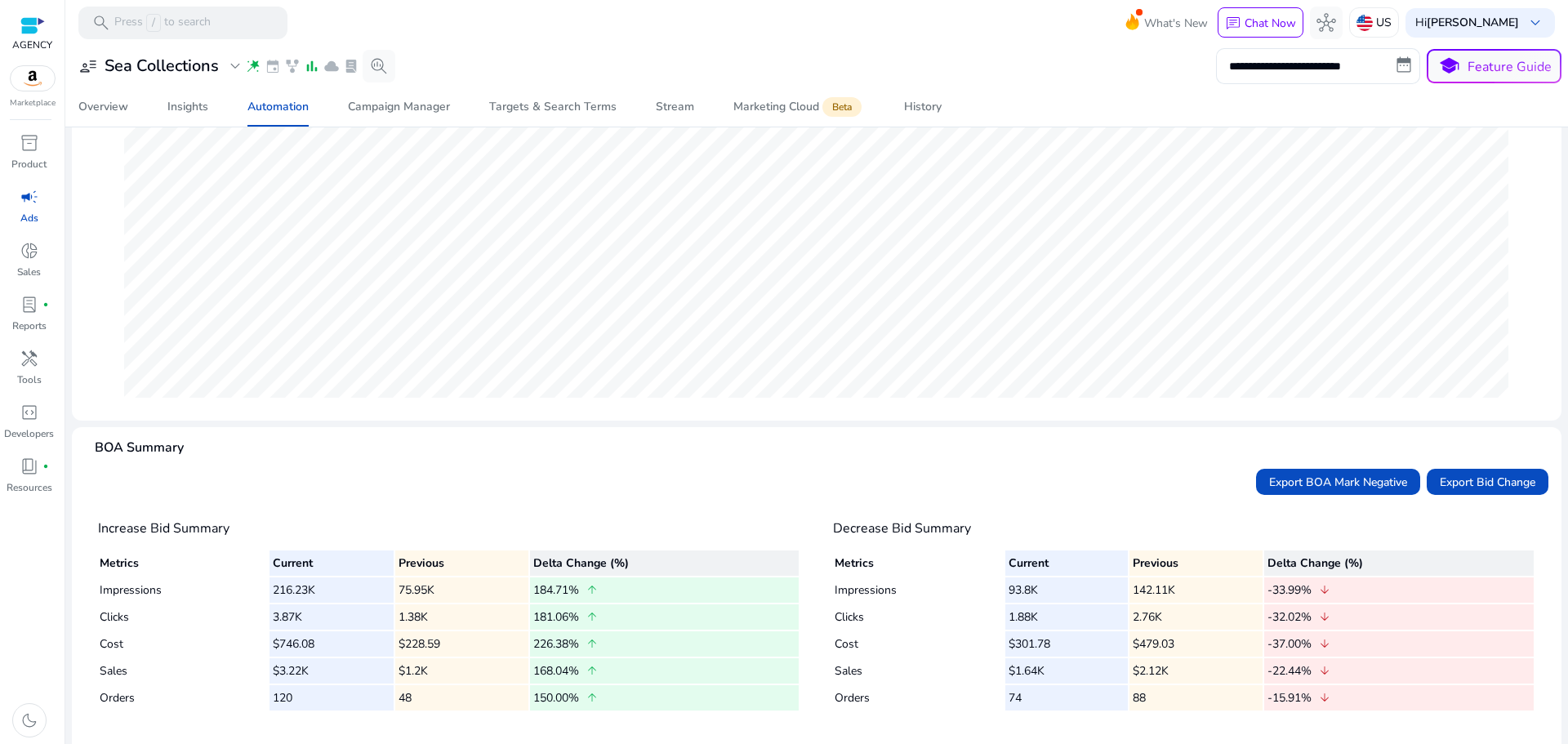
scroll to position [251, 0]
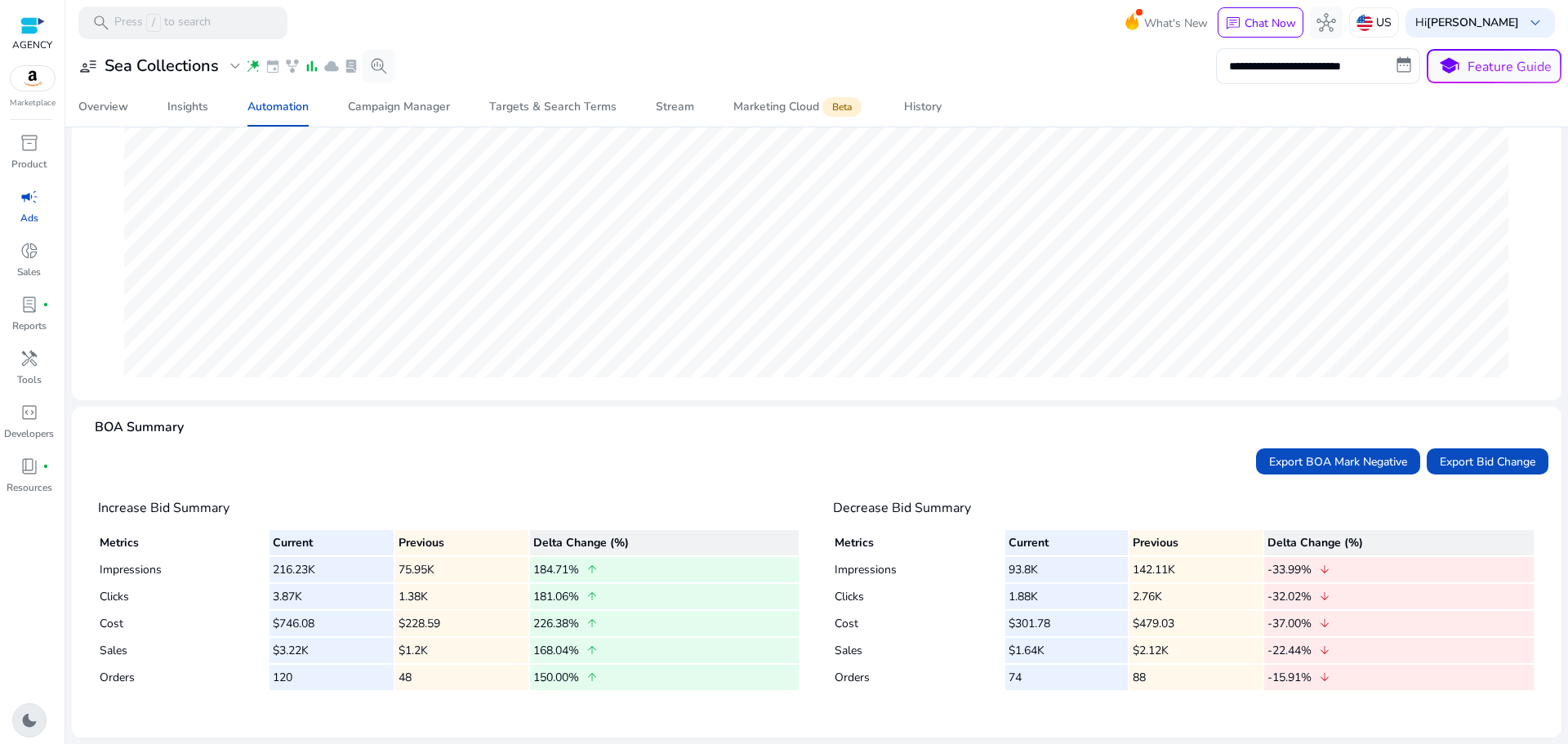
click at [20, 709] on div "dark_mode" at bounding box center [30, 721] width 34 height 34
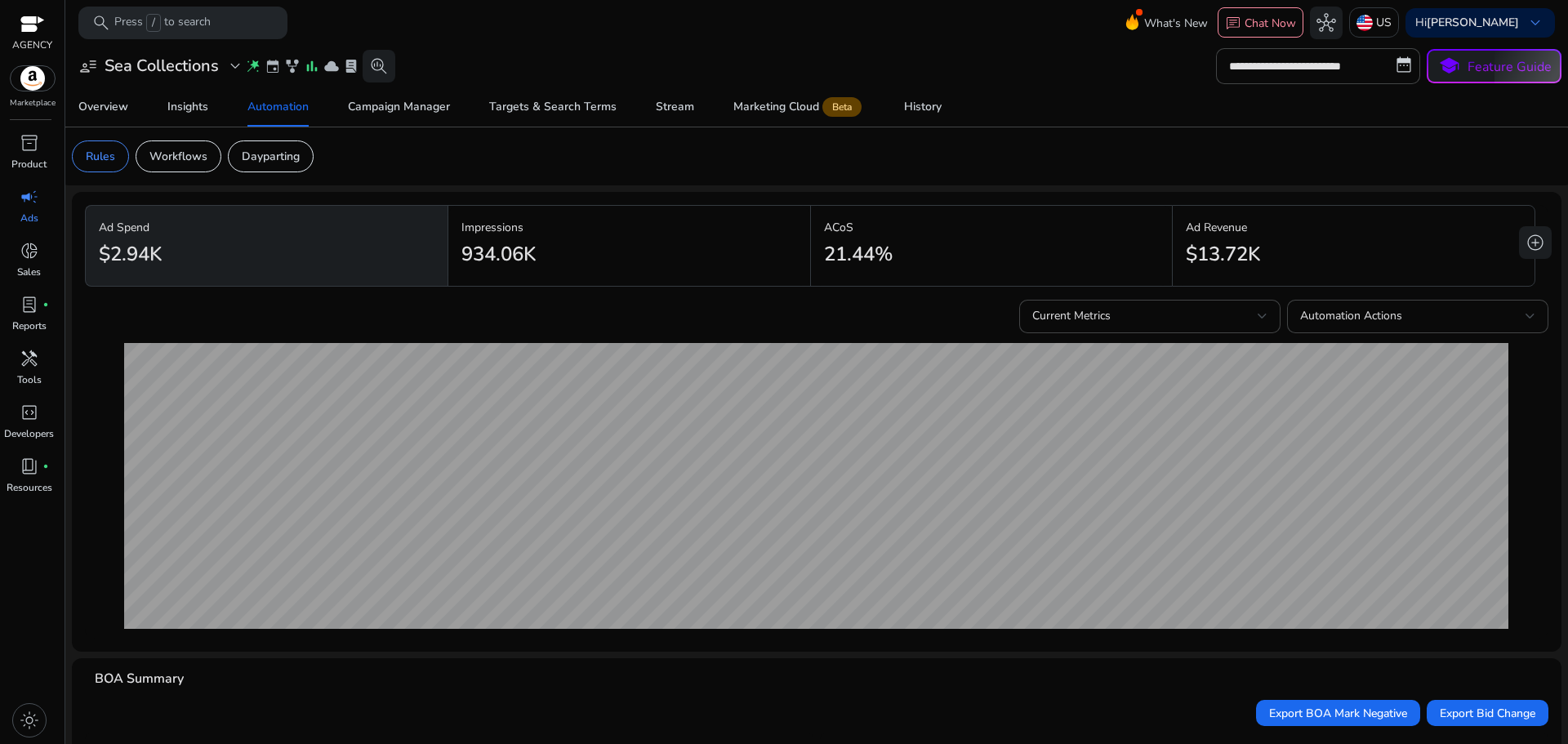
scroll to position [82, 0]
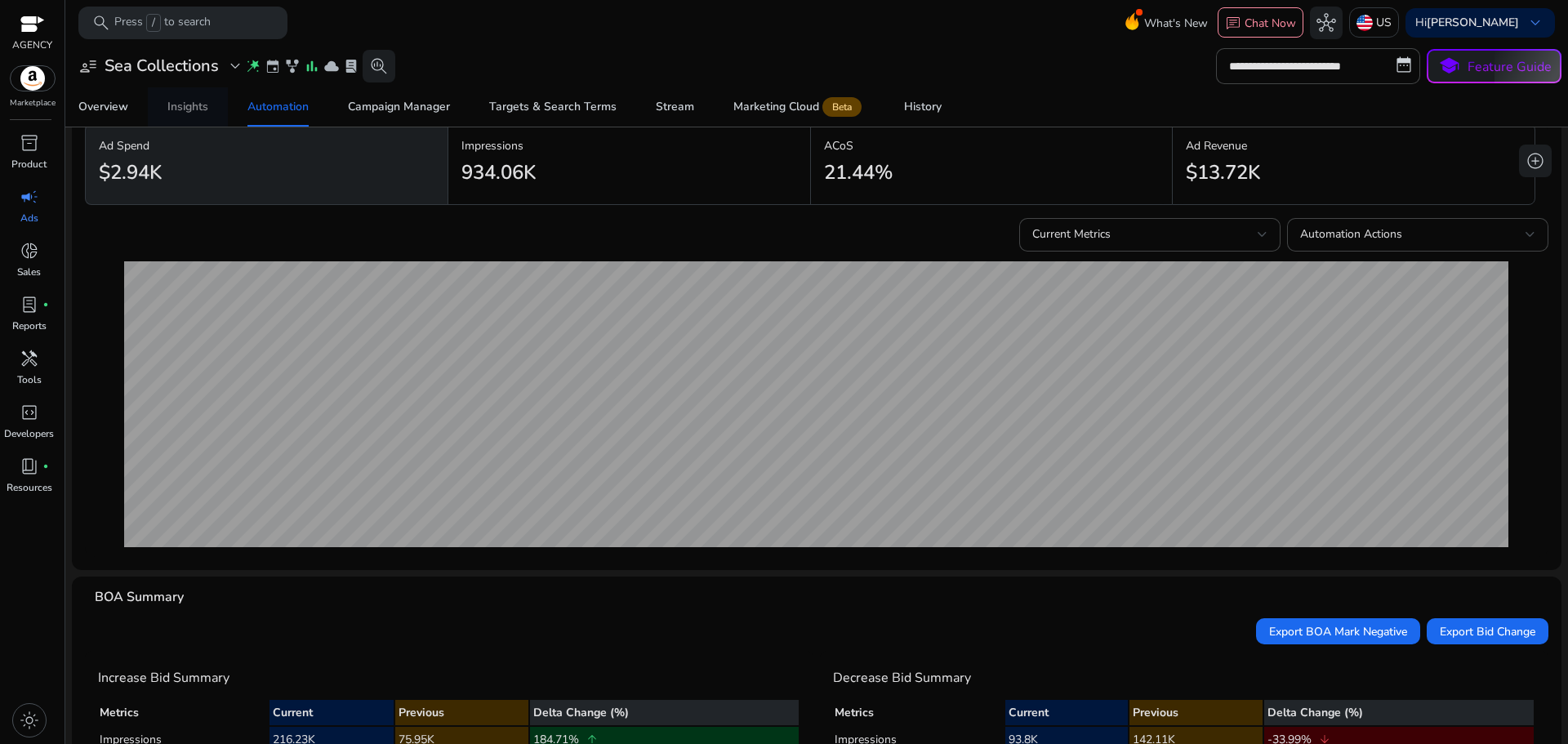
click at [198, 105] on div "Insights" at bounding box center [188, 107] width 41 height 12
